Goal: Leave review/rating: Leave review/rating

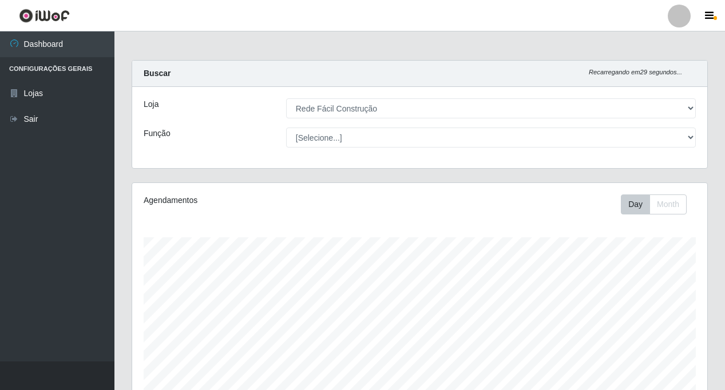
select select "318"
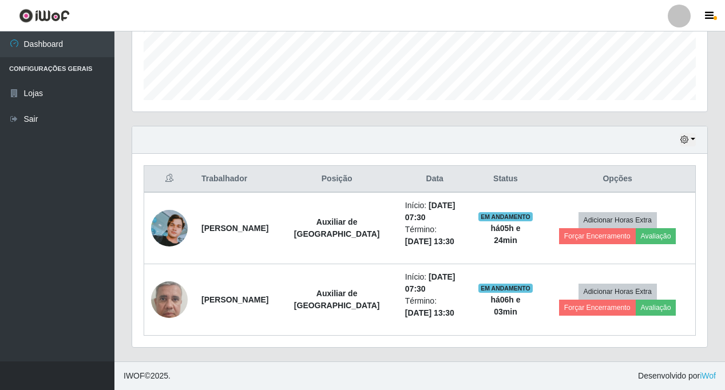
scroll to position [238, 575]
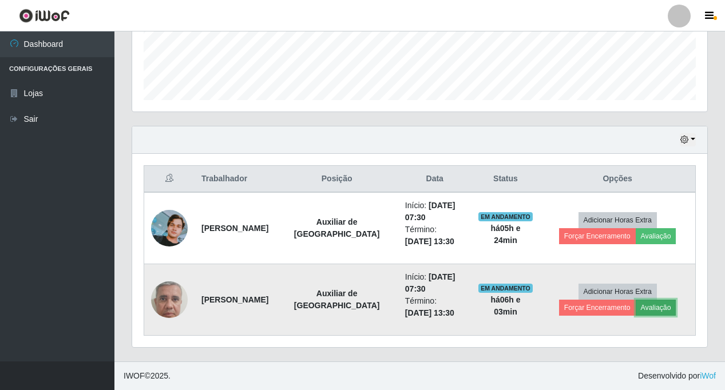
click at [662, 305] on button "Avaliação" at bounding box center [656, 308] width 41 height 16
click at [657, 307] on button "Avaliação" at bounding box center [656, 308] width 41 height 16
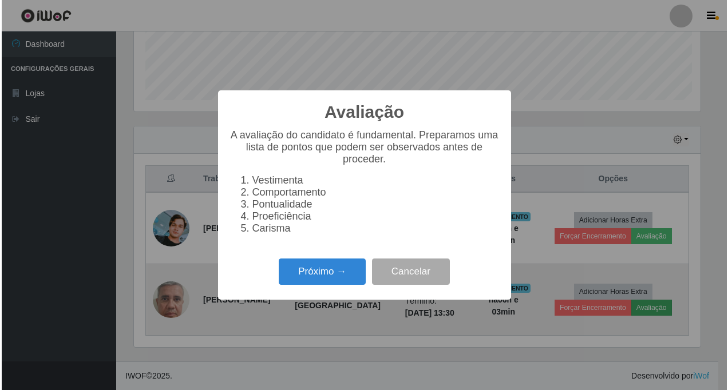
scroll to position [238, 570]
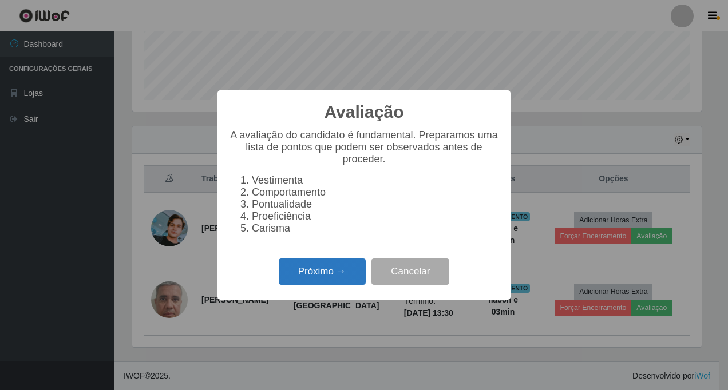
click at [331, 276] on button "Próximo →" at bounding box center [322, 272] width 87 height 27
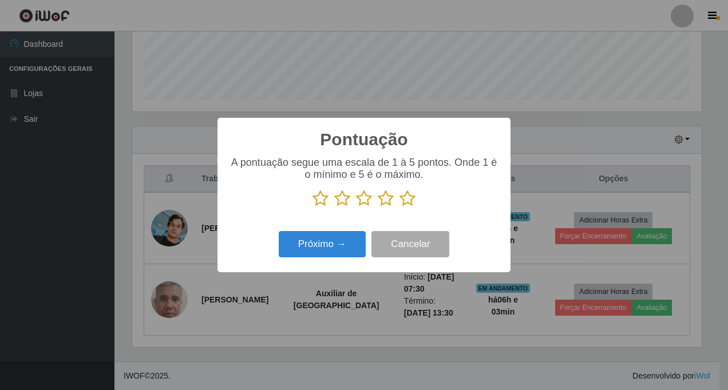
click at [405, 201] on icon at bounding box center [408, 198] width 16 height 17
click at [400, 207] on input "radio" at bounding box center [400, 207] width 0 height 0
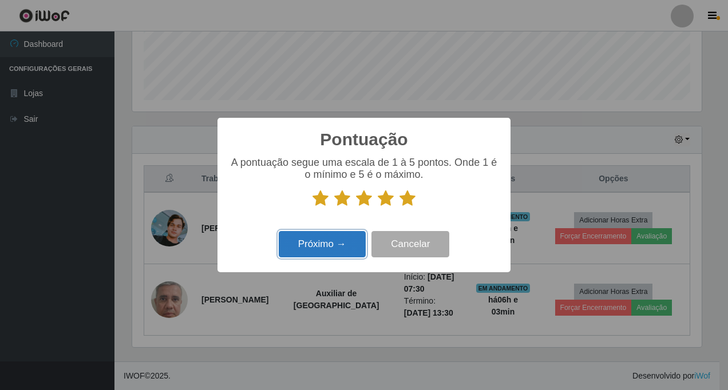
click at [316, 244] on button "Próximo →" at bounding box center [322, 244] width 87 height 27
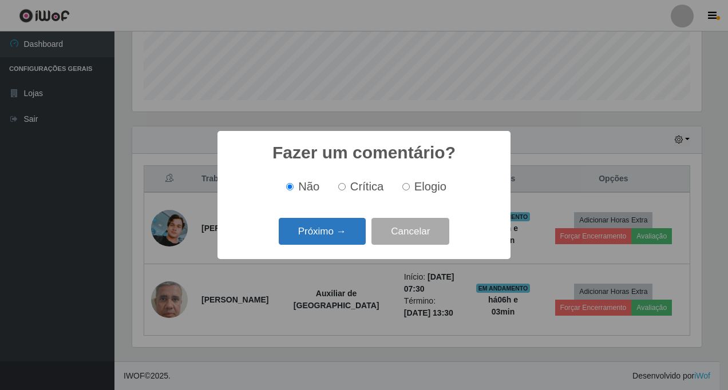
click at [314, 229] on button "Próximo →" at bounding box center [322, 231] width 87 height 27
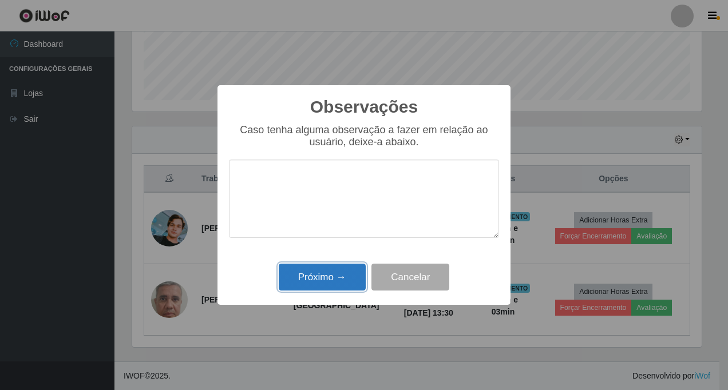
click at [307, 278] on button "Próximo →" at bounding box center [322, 277] width 87 height 27
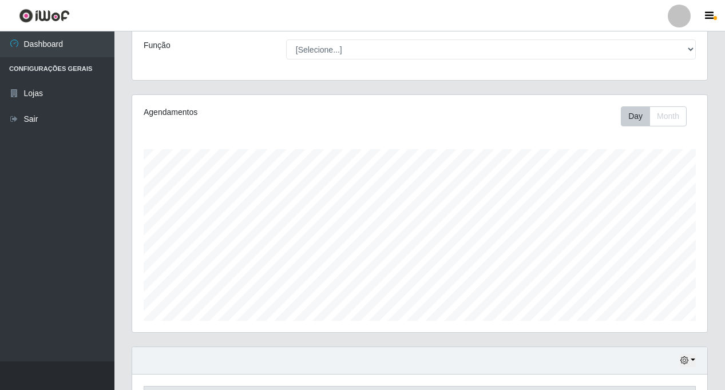
scroll to position [309, 0]
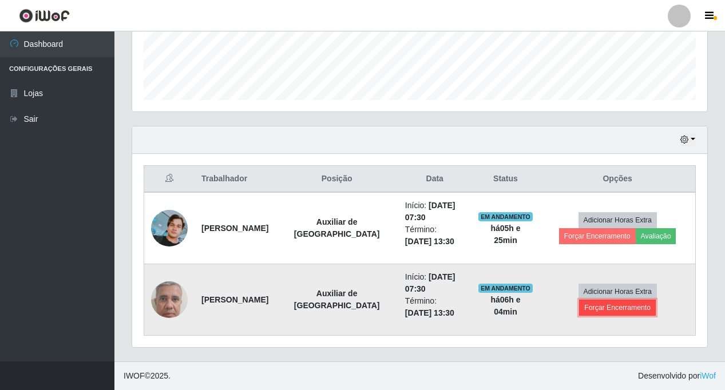
click at [616, 310] on button "Forçar Encerramento" at bounding box center [617, 308] width 77 height 16
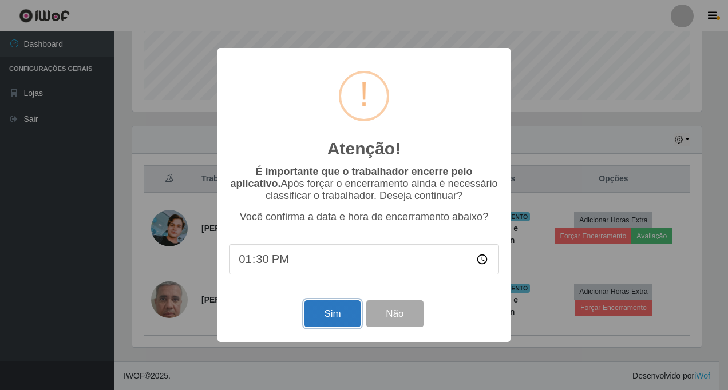
click at [326, 317] on button "Sim" at bounding box center [333, 314] width 56 height 27
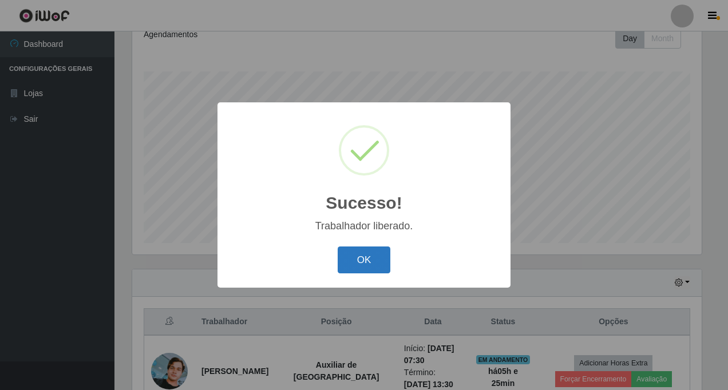
click at [359, 260] on button "OK" at bounding box center [364, 260] width 53 height 27
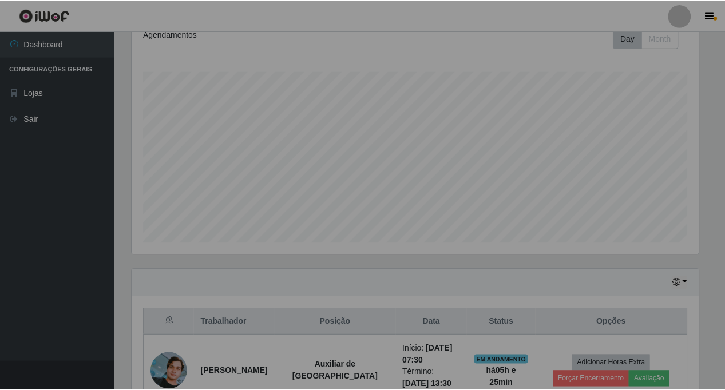
scroll to position [238, 575]
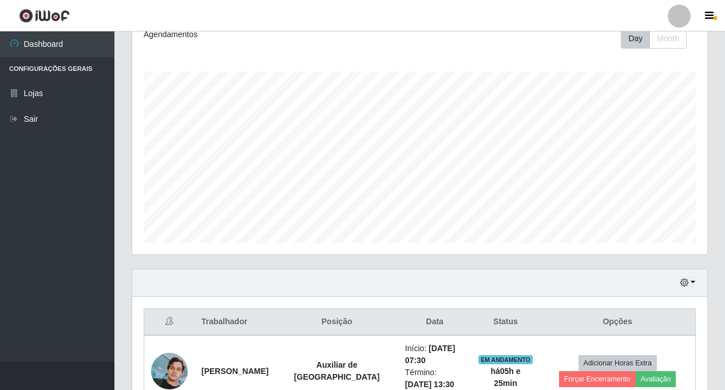
click at [697, 282] on div "Hoje 1 dia 3 dias 1 Semana Não encerrados" at bounding box center [419, 283] width 575 height 27
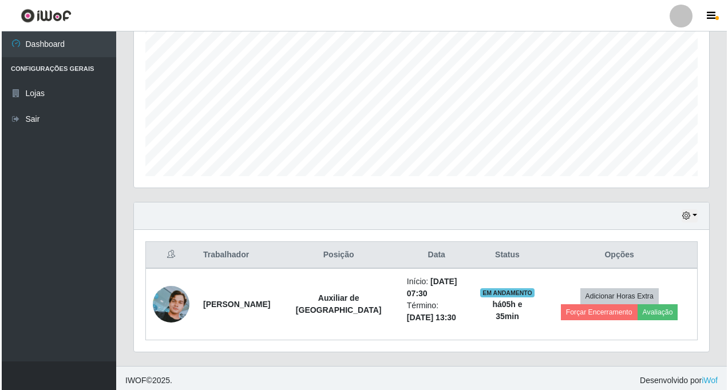
scroll to position [238, 0]
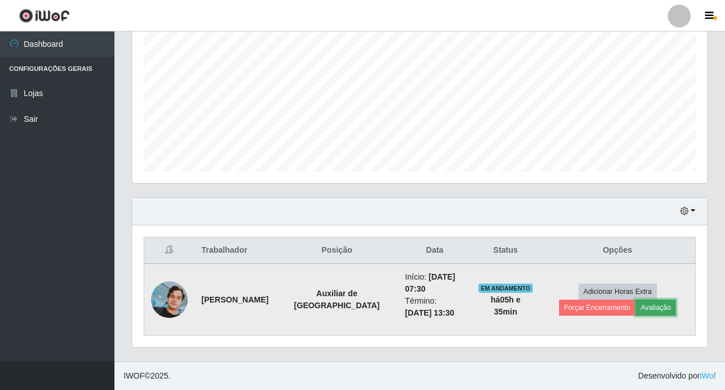
click at [659, 308] on button "Avaliação" at bounding box center [656, 308] width 41 height 16
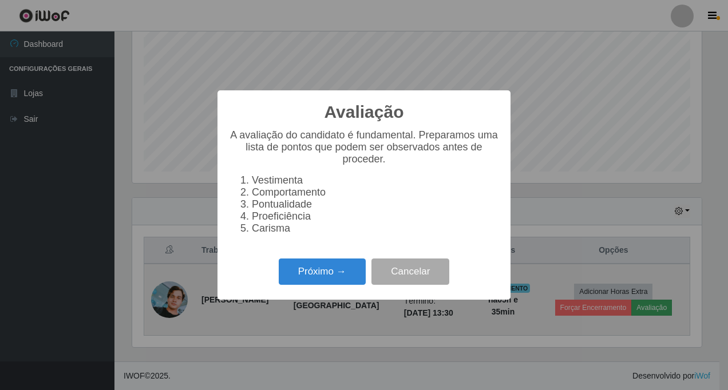
scroll to position [238, 570]
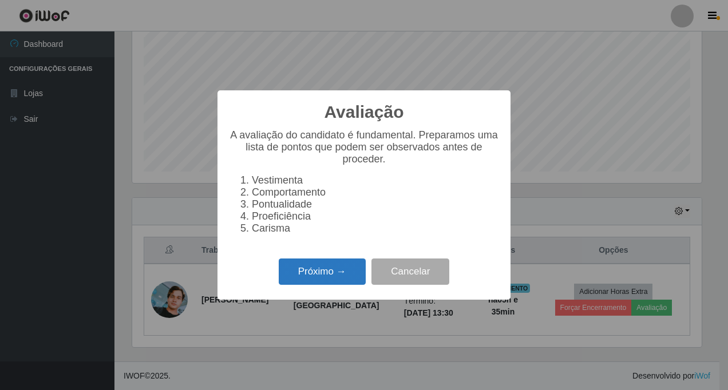
click at [300, 279] on button "Próximo →" at bounding box center [322, 272] width 87 height 27
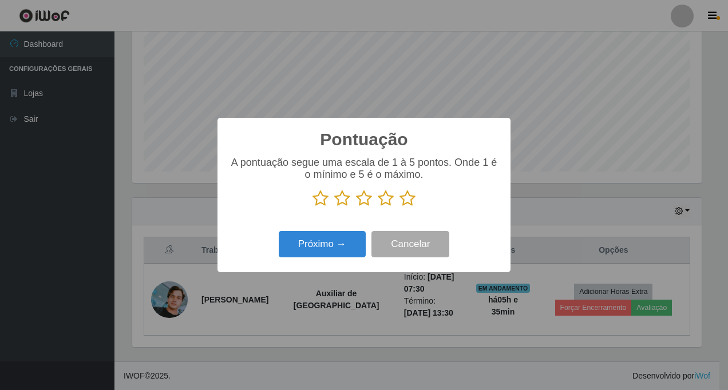
click at [339, 200] on icon at bounding box center [342, 198] width 16 height 17
click at [334, 207] on input "radio" at bounding box center [334, 207] width 0 height 0
click at [325, 245] on button "Próximo →" at bounding box center [322, 244] width 87 height 27
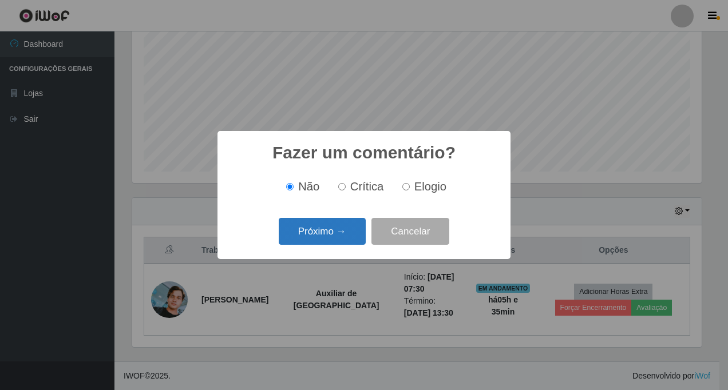
click at [322, 230] on button "Próximo →" at bounding box center [322, 231] width 87 height 27
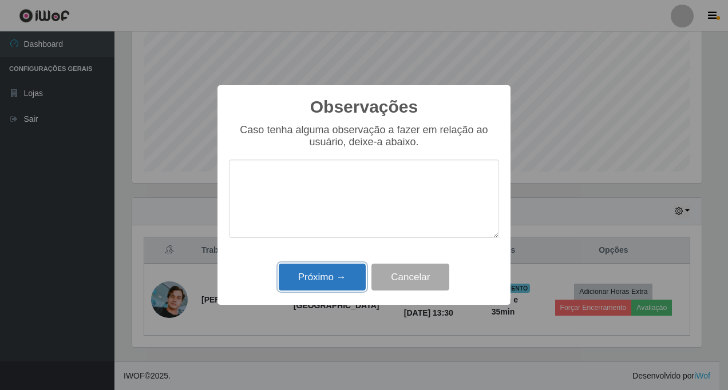
click at [322, 281] on button "Próximo →" at bounding box center [322, 277] width 87 height 27
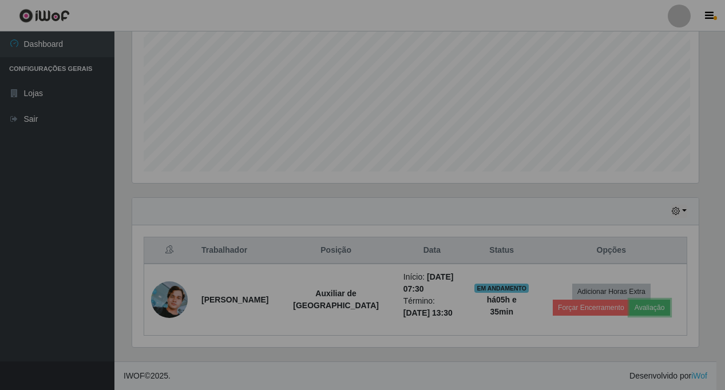
scroll to position [238, 575]
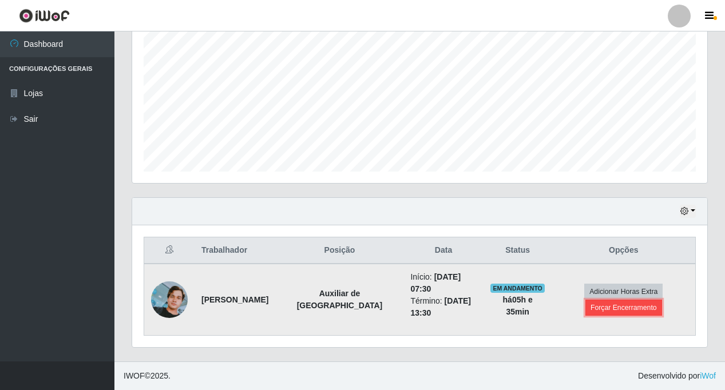
click at [636, 311] on button "Forçar Encerramento" at bounding box center [624, 308] width 77 height 16
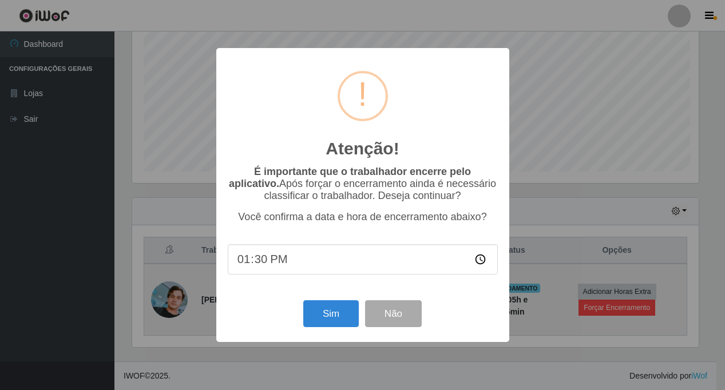
scroll to position [238, 570]
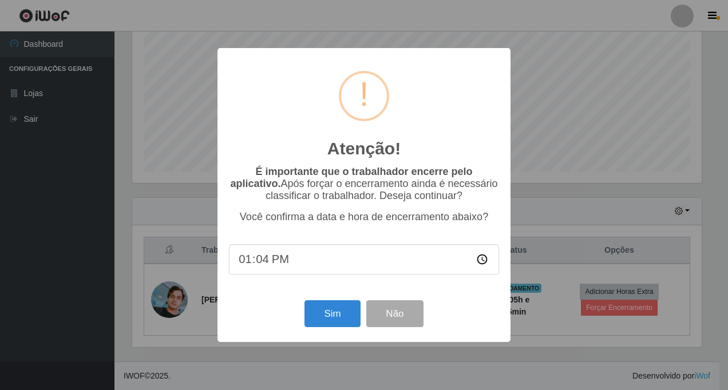
type input "13:45"
click at [336, 320] on button "Sim" at bounding box center [333, 314] width 56 height 27
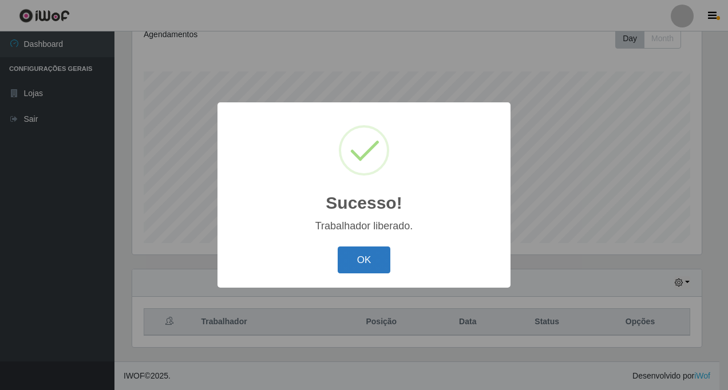
click at [354, 264] on button "OK" at bounding box center [364, 260] width 53 height 27
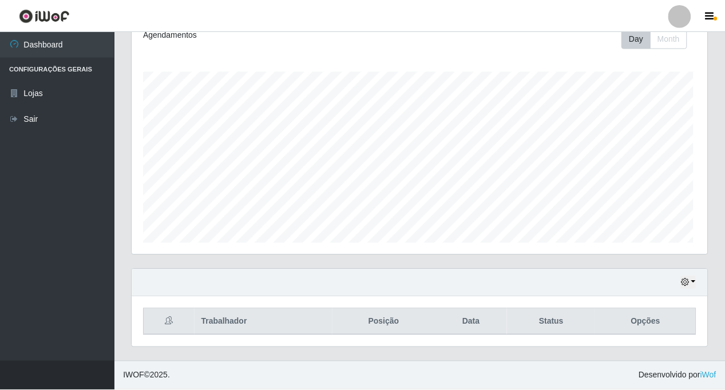
scroll to position [238, 575]
click at [694, 279] on button "button" at bounding box center [688, 282] width 16 height 13
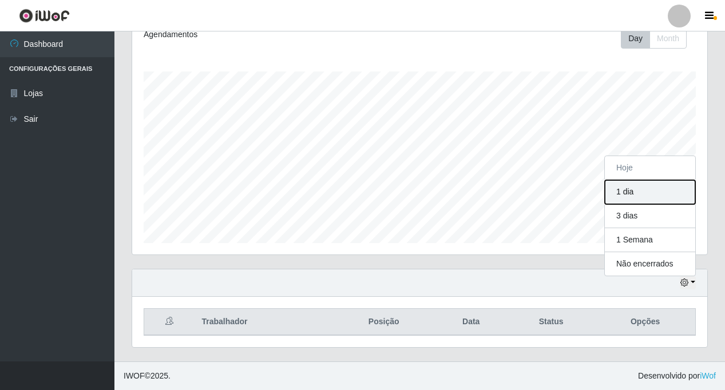
click at [641, 192] on button "1 dia" at bounding box center [650, 192] width 90 height 24
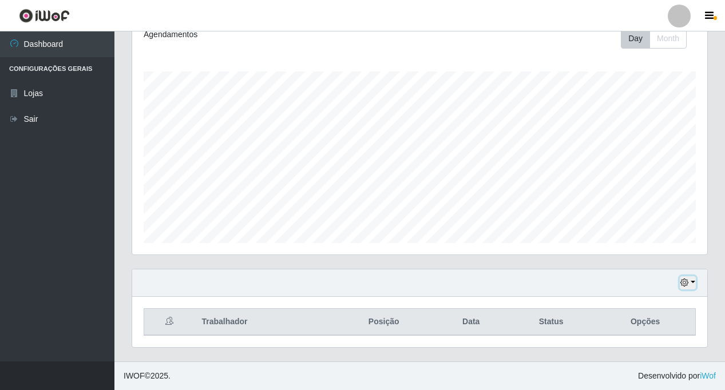
click at [694, 280] on button "button" at bounding box center [688, 282] width 16 height 13
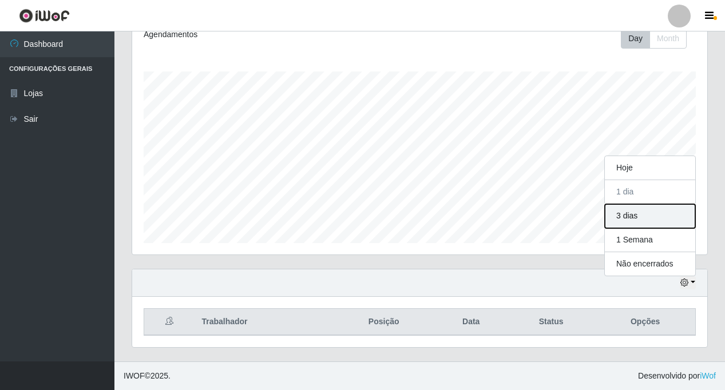
click at [637, 215] on button "3 dias" at bounding box center [650, 216] width 90 height 24
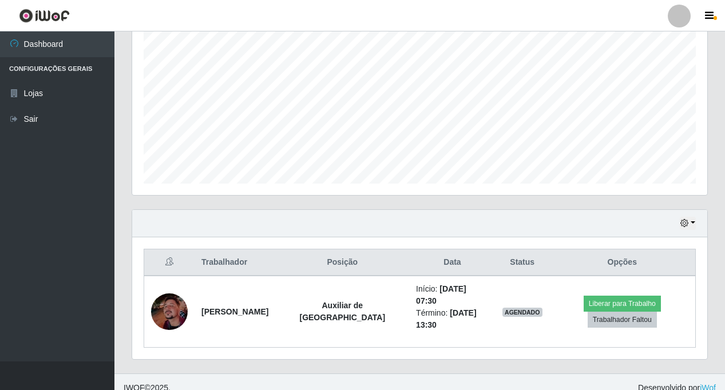
scroll to position [0, 0]
